Goal: Find specific fact: Find specific fact

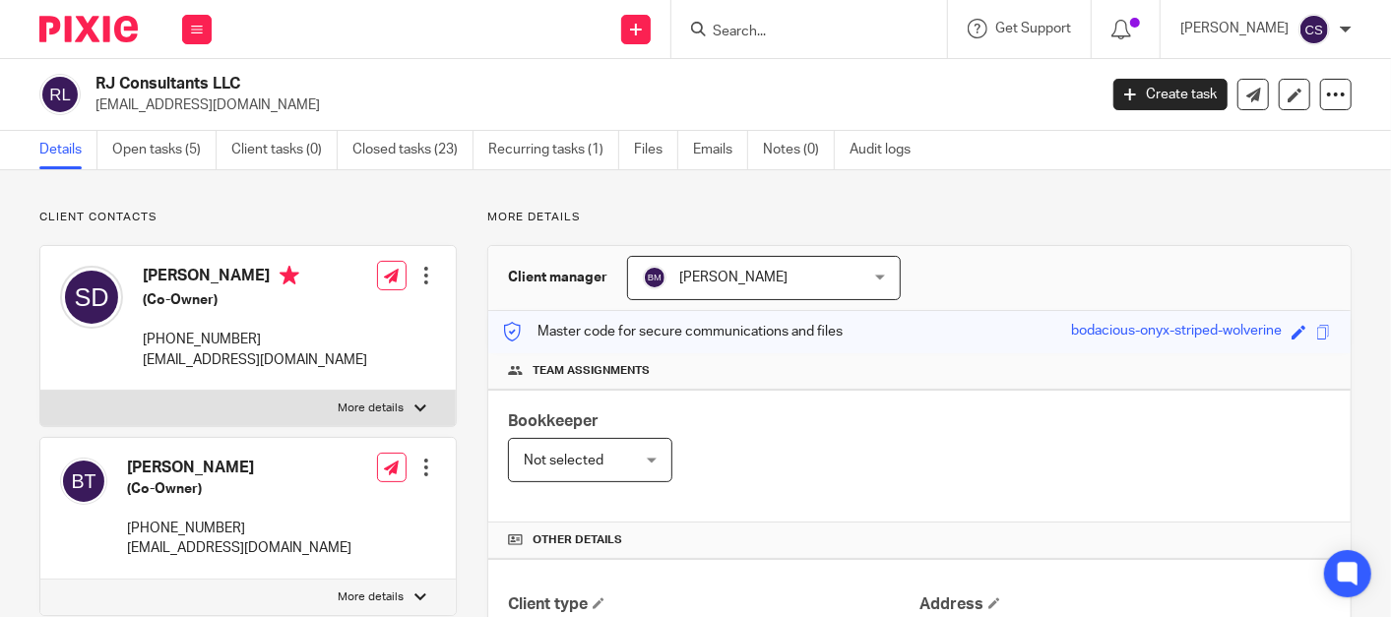
scroll to position [1276, 0]
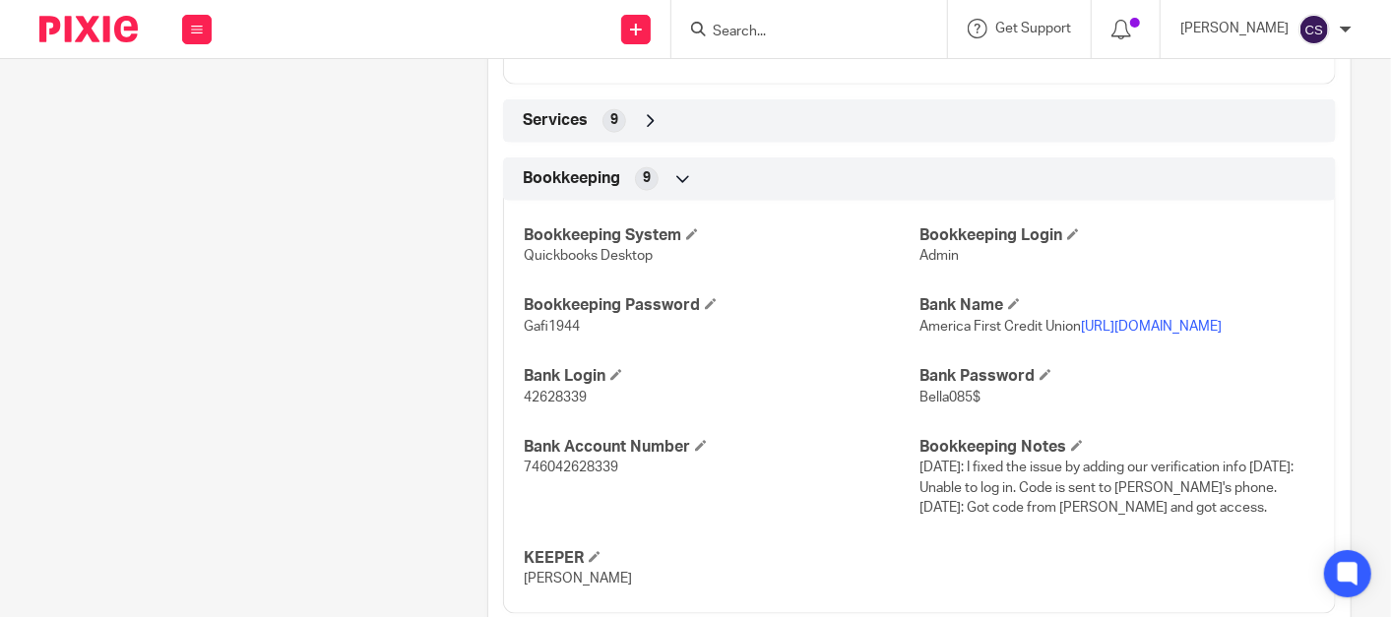
click at [1081, 334] on link "https://www.americafirst.com/?gclid=EAIaIQobChMIsNLQ-YWAggMV6QKtBh0QwQJ3EAAYASA…" at bounding box center [1151, 327] width 141 height 14
drag, startPoint x: 581, startPoint y: 537, endPoint x: 521, endPoint y: 541, distance: 60.3
click at [524, 408] on p "42628339" at bounding box center [722, 398] width 396 height 20
drag, startPoint x: 521, startPoint y: 541, endPoint x: 542, endPoint y: 538, distance: 21.9
copy span "42628339"
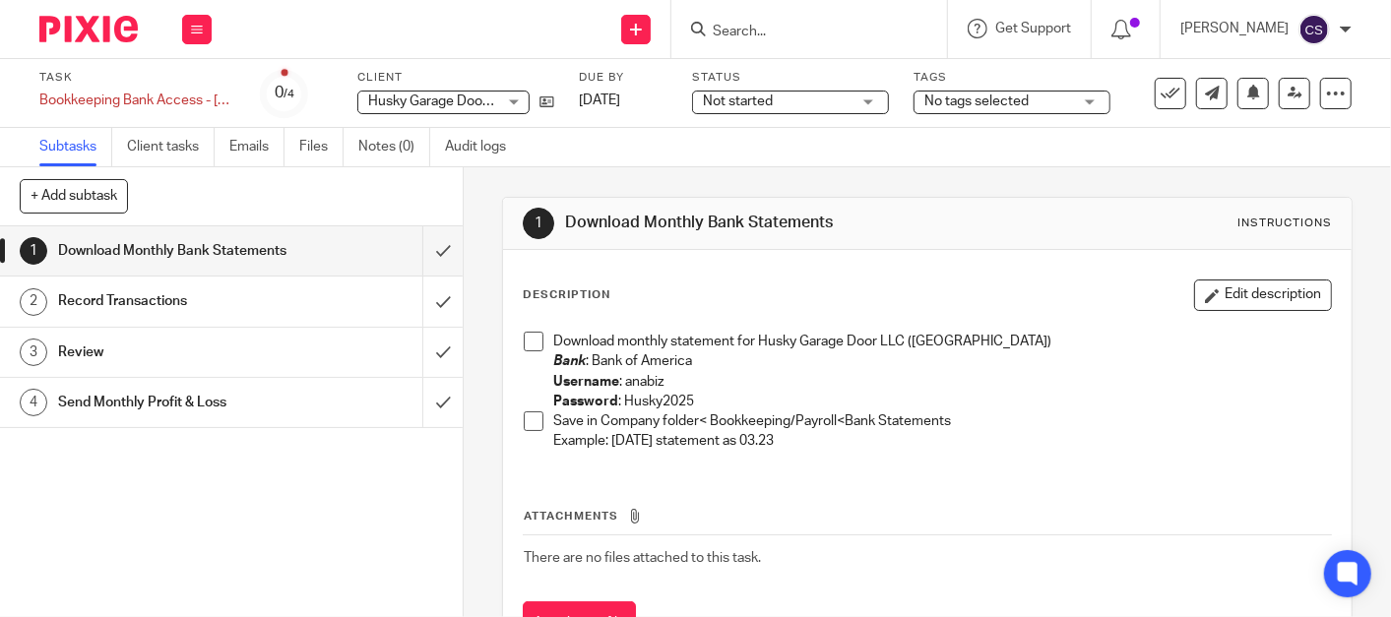
click at [751, 32] on input "Search" at bounding box center [799, 33] width 177 height 18
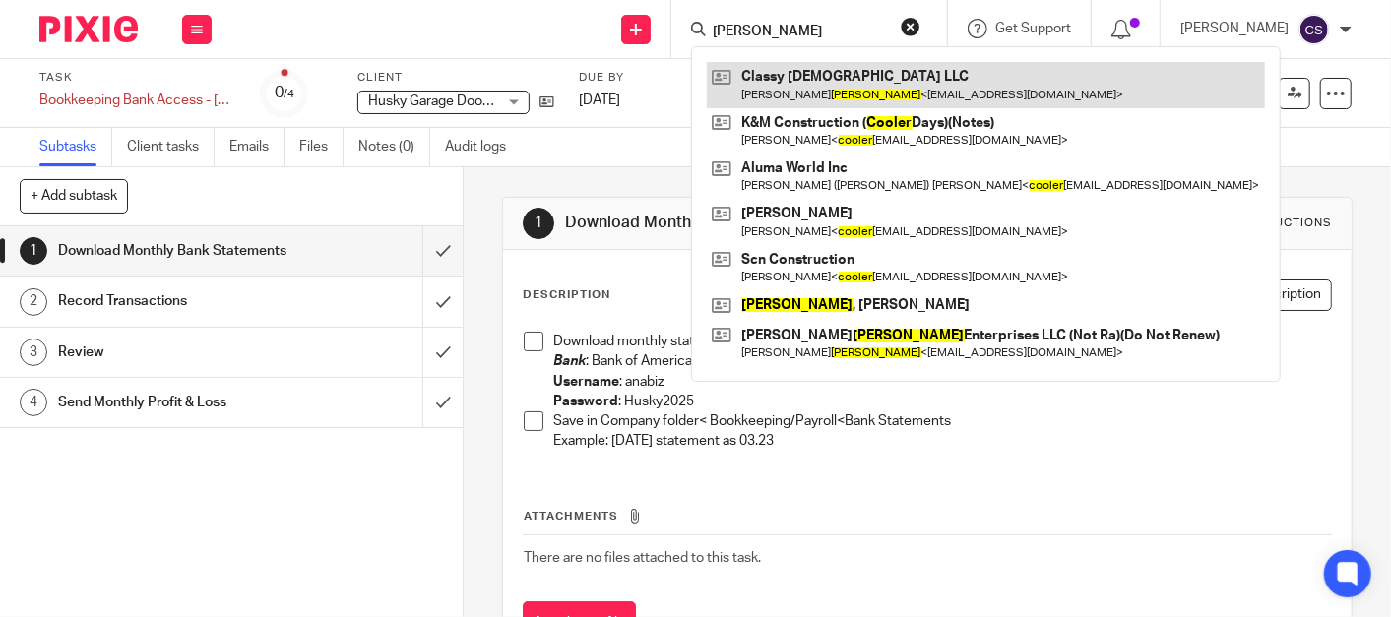
type input "[PERSON_NAME]"
click at [807, 73] on link at bounding box center [986, 84] width 558 height 45
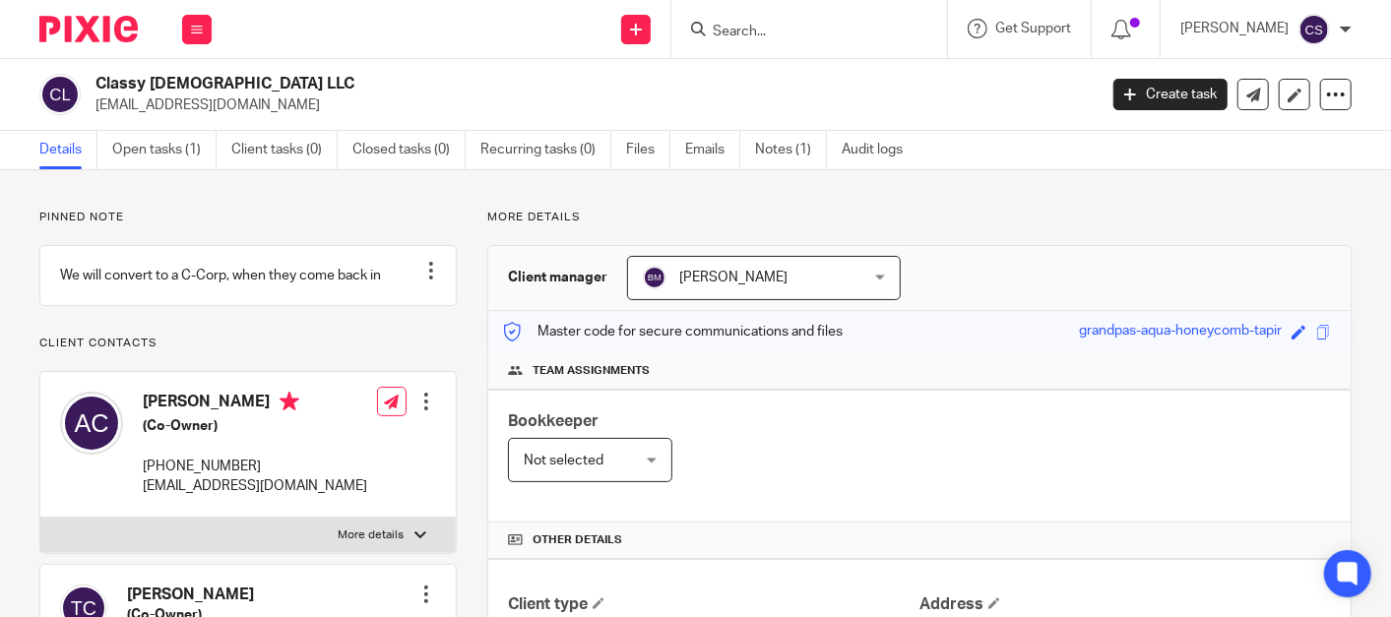
click at [753, 35] on input "Search" at bounding box center [799, 33] width 177 height 18
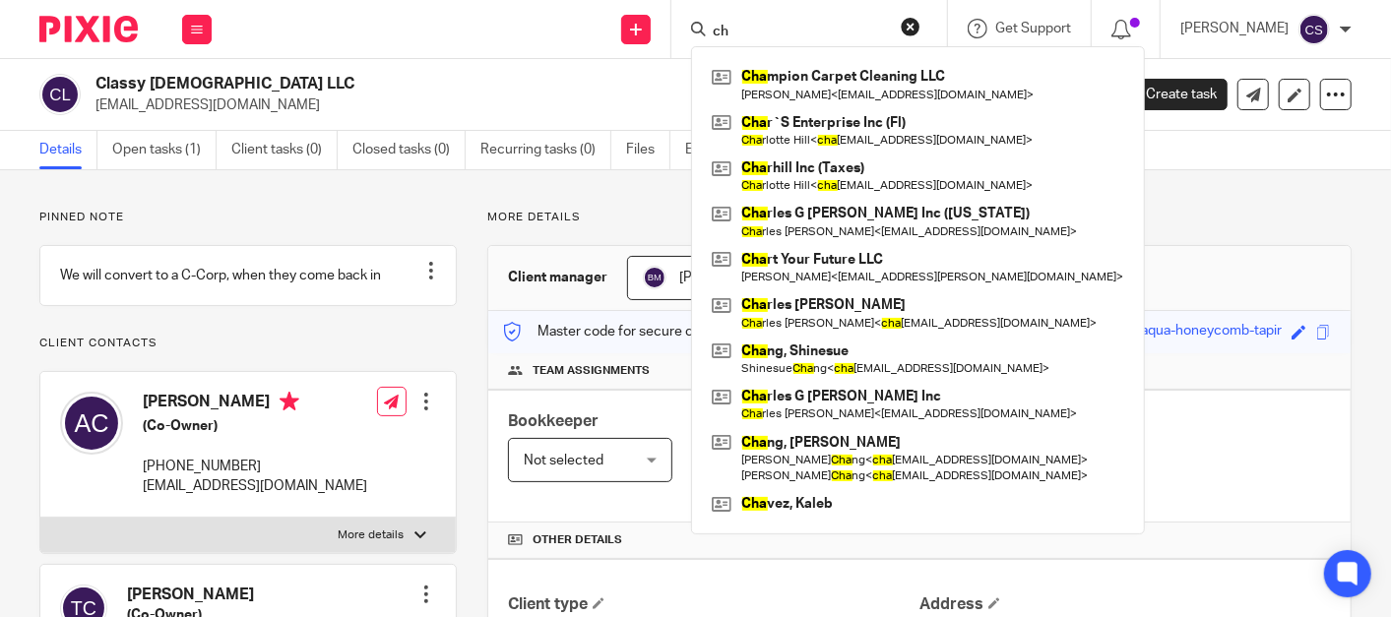
type input "c"
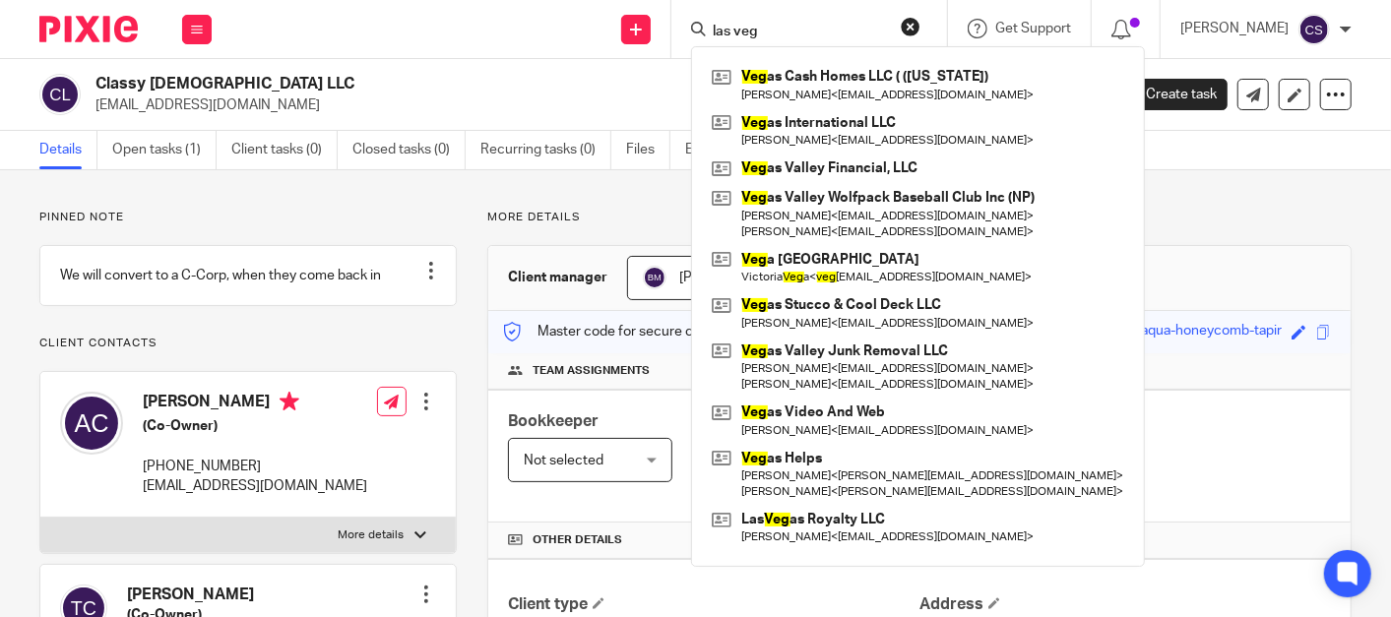
click at [801, 36] on input "las veg" at bounding box center [799, 33] width 177 height 18
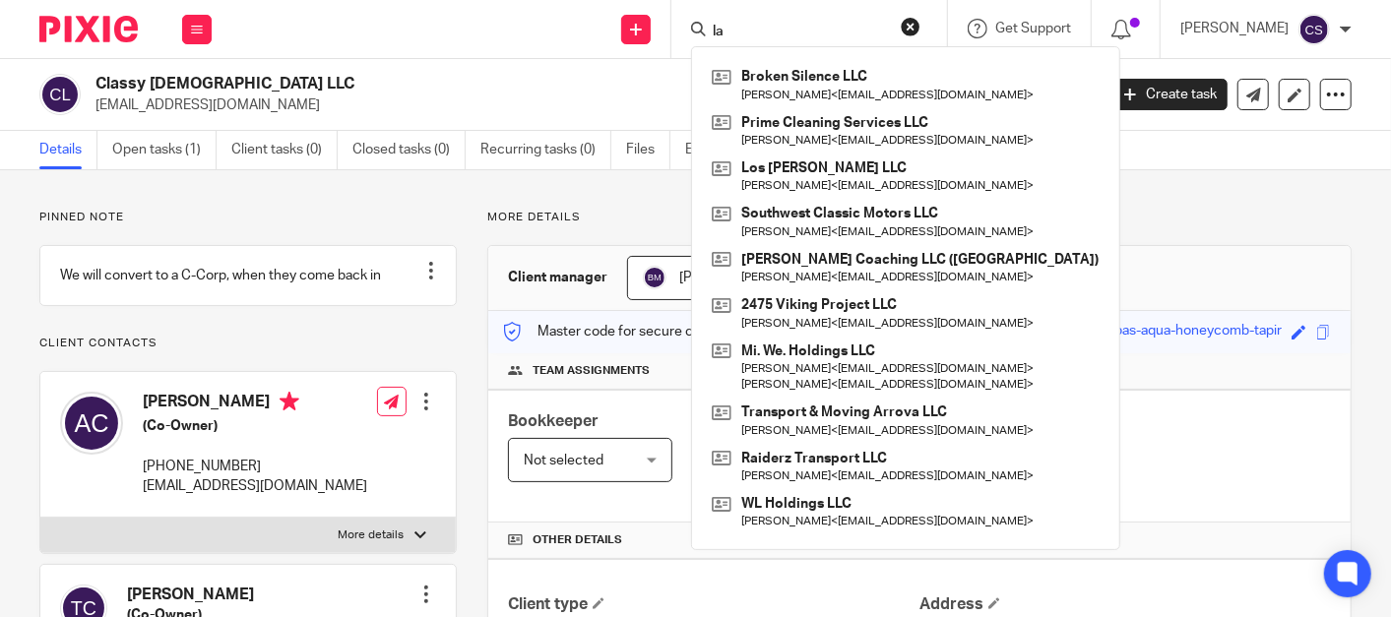
type input "l"
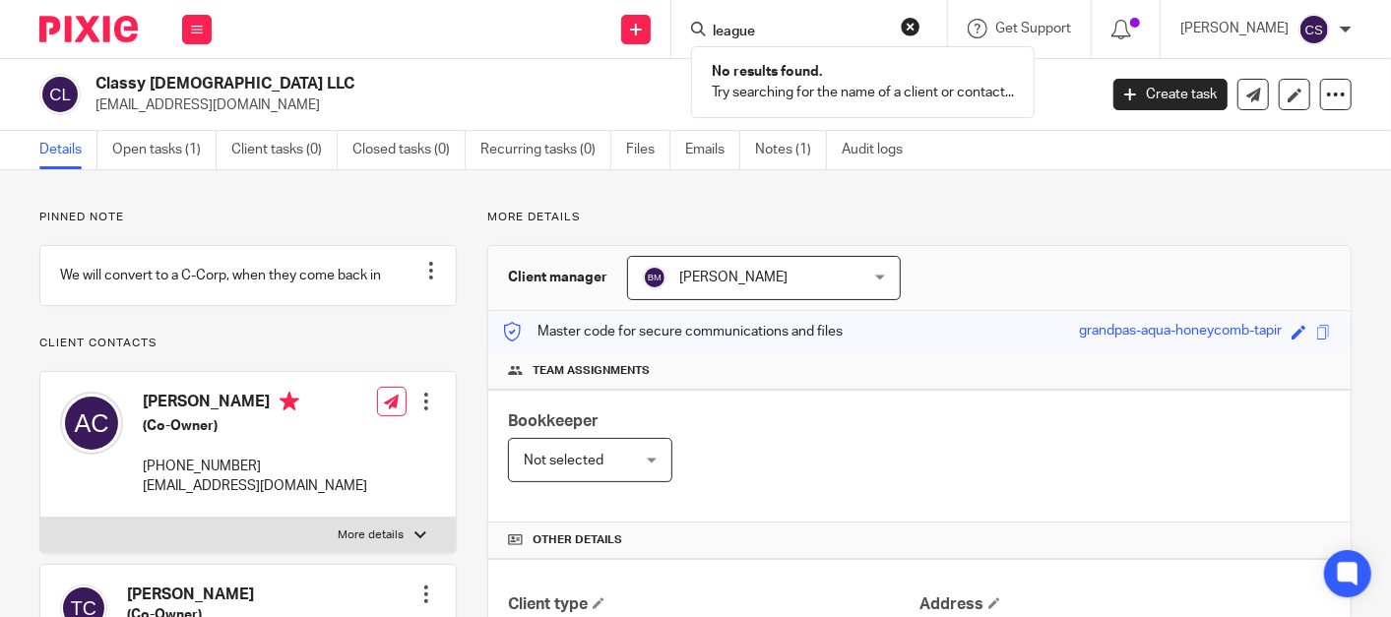
type input "league"
click at [920, 21] on button "reset" at bounding box center [911, 27] width 20 height 20
click at [785, 34] on input "Search" at bounding box center [799, 33] width 177 height 18
click at [804, 30] on input "Search" at bounding box center [799, 33] width 177 height 18
